Goal: Task Accomplishment & Management: Manage account settings

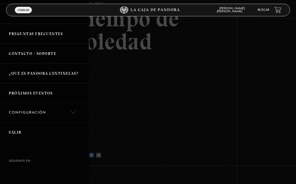
scroll to position [73, 0]
click at [33, 135] on link "Salir" at bounding box center [44, 133] width 89 height 20
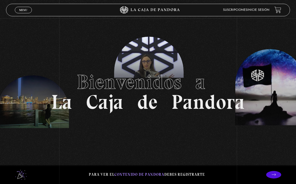
click at [25, 9] on span "Menu" at bounding box center [23, 10] width 8 height 3
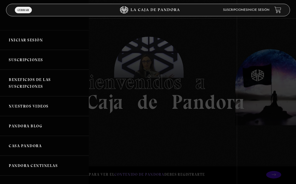
click at [42, 42] on link "Iniciar Sesión" at bounding box center [44, 40] width 89 height 20
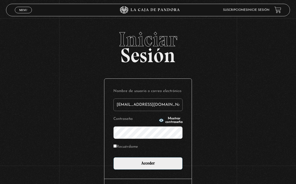
type input "drivasesquivel@gmail.com"
click at [148, 165] on input "Acceder" at bounding box center [147, 163] width 69 height 13
click at [171, 163] on input "Acceder" at bounding box center [147, 163] width 69 height 13
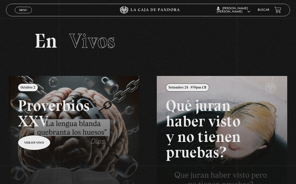
click at [93, 127] on link at bounding box center [157, 168] width 296 height 184
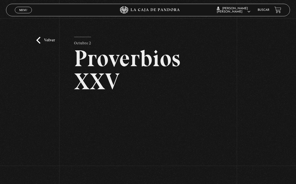
scroll to position [53, 0]
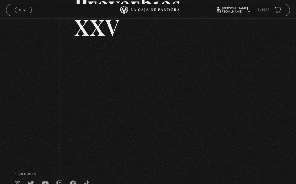
click at [25, 10] on span "Menu" at bounding box center [23, 10] width 8 height 3
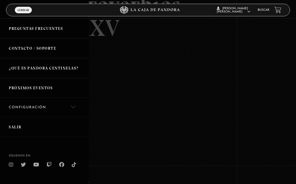
scroll to position [79, 0]
click at [29, 126] on link "Salir" at bounding box center [44, 127] width 89 height 20
click at [16, 127] on link "Salir" at bounding box center [44, 127] width 89 height 20
